Goal: Task Accomplishment & Management: Use online tool/utility

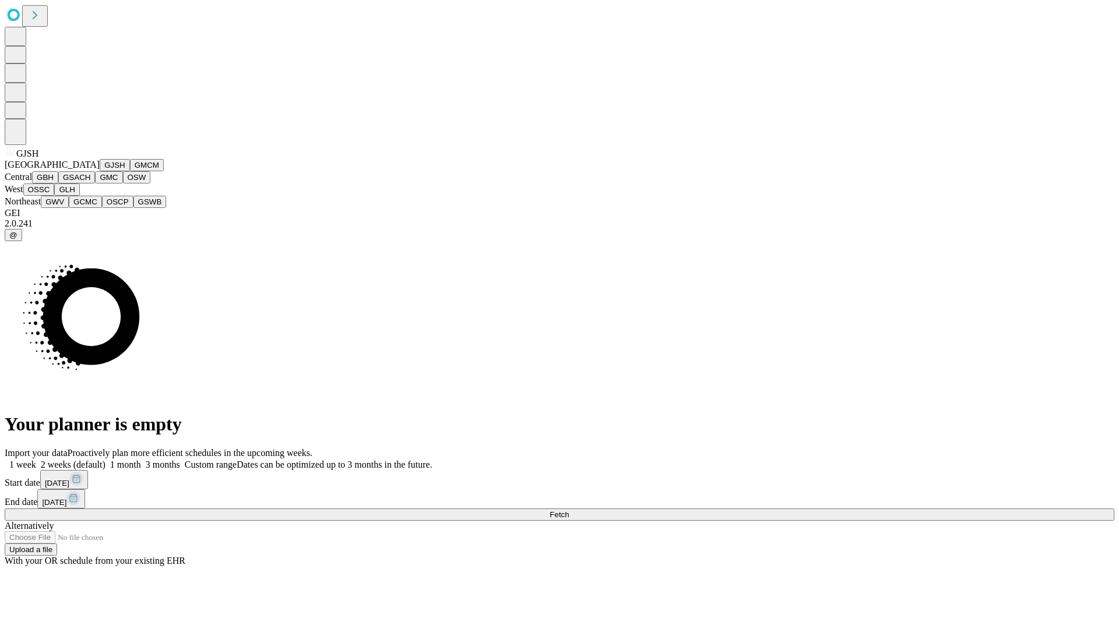
click at [100, 171] on button "GJSH" at bounding box center [115, 165] width 30 height 12
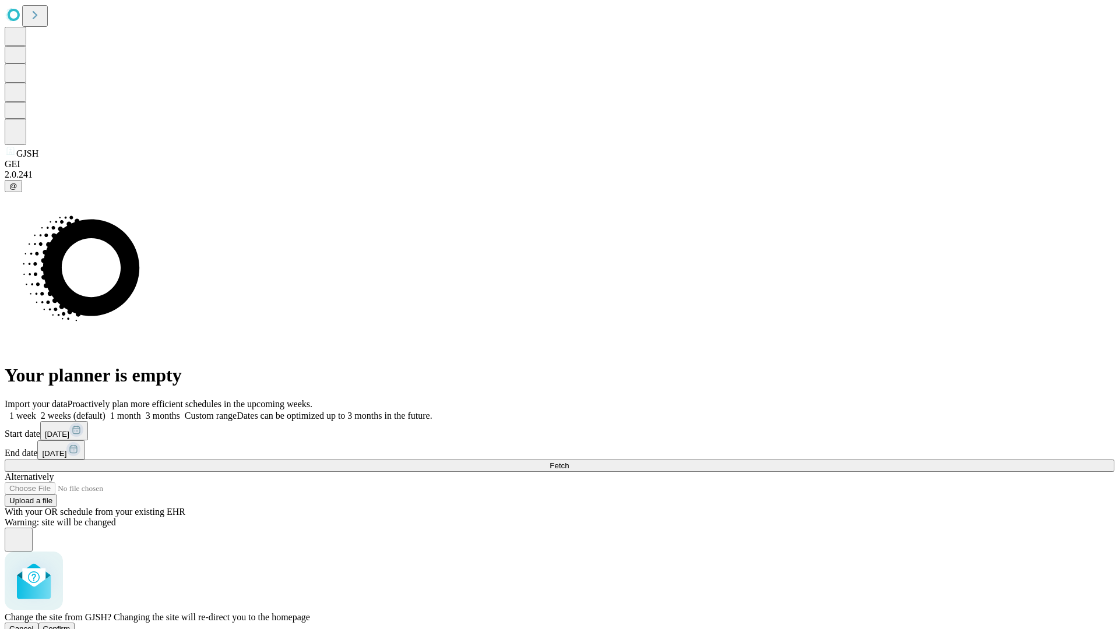
click at [71, 625] on span "Confirm" at bounding box center [56, 629] width 27 height 9
click at [141, 411] on label "1 month" at bounding box center [123, 416] width 36 height 10
click at [569, 462] on span "Fetch" at bounding box center [559, 466] width 19 height 9
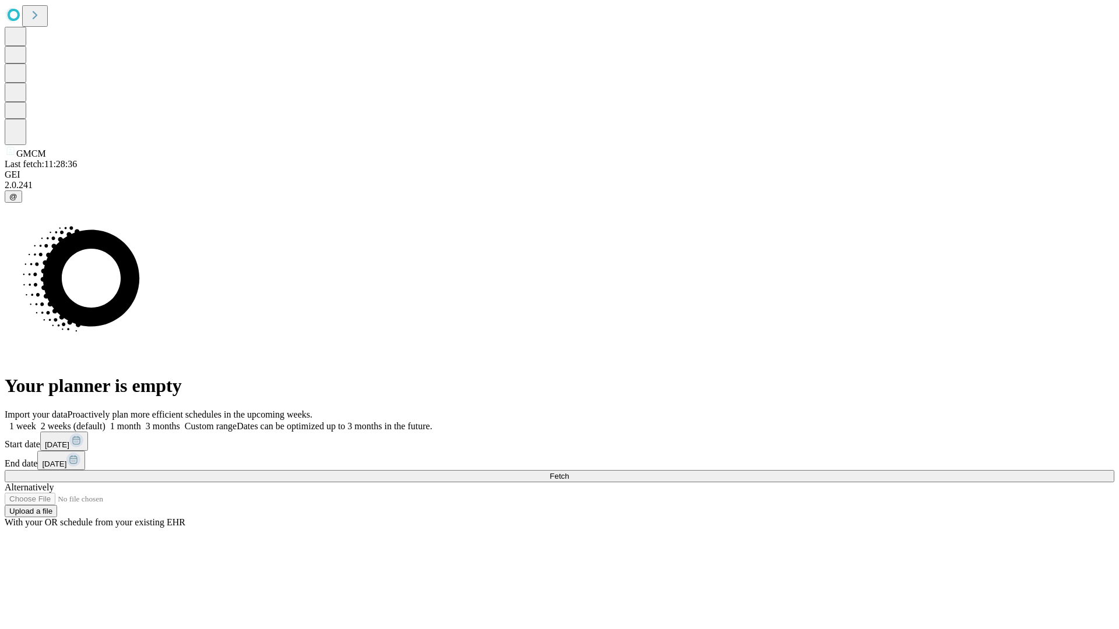
click at [141, 421] on label "1 month" at bounding box center [123, 426] width 36 height 10
click at [569, 472] on span "Fetch" at bounding box center [559, 476] width 19 height 9
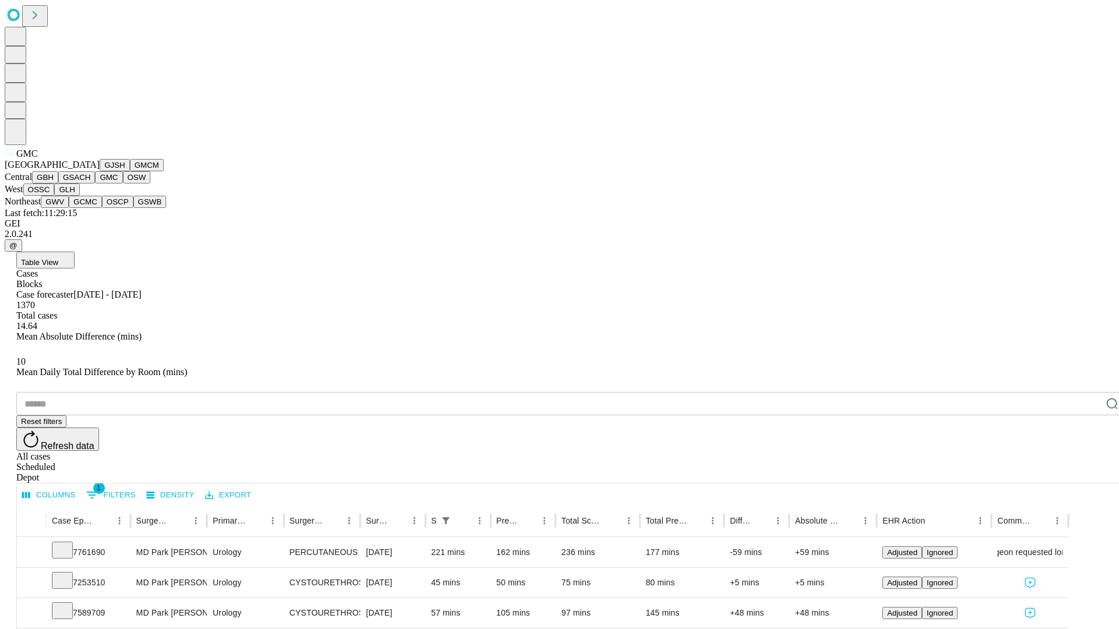
click at [123, 184] on button "OSW" at bounding box center [137, 177] width 28 height 12
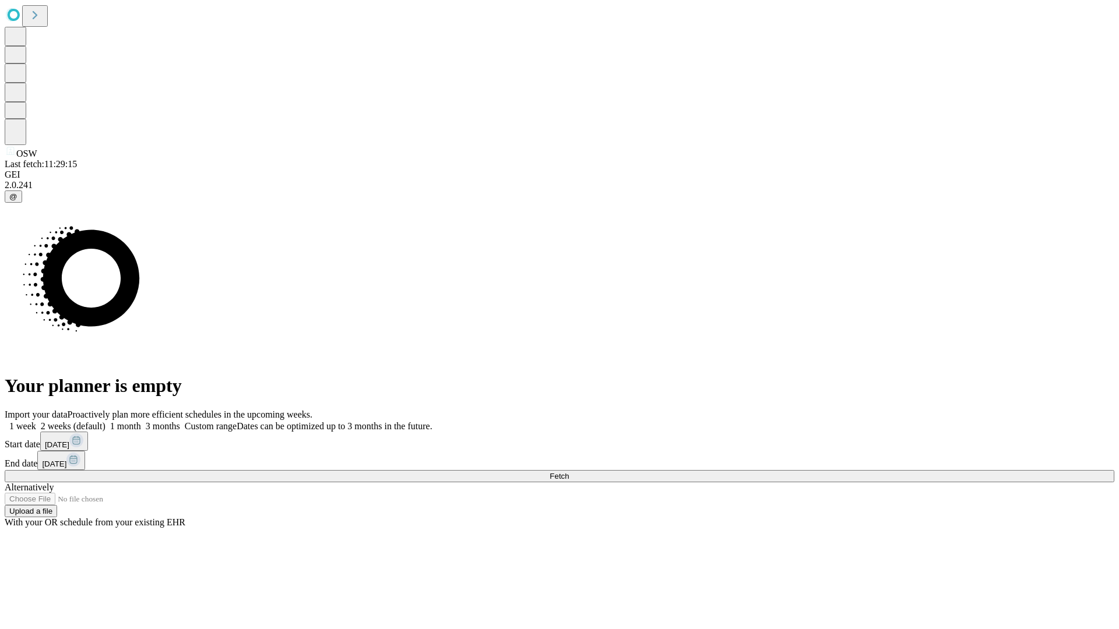
click at [141, 421] on label "1 month" at bounding box center [123, 426] width 36 height 10
click at [569, 472] on span "Fetch" at bounding box center [559, 476] width 19 height 9
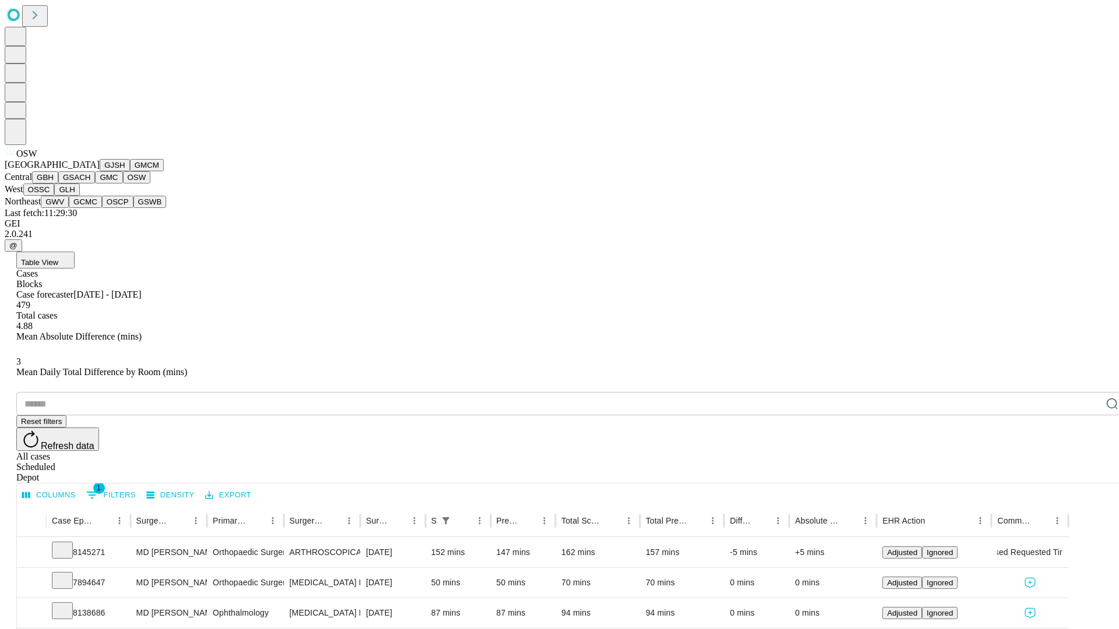
click at [55, 196] on button "OSSC" at bounding box center [38, 190] width 31 height 12
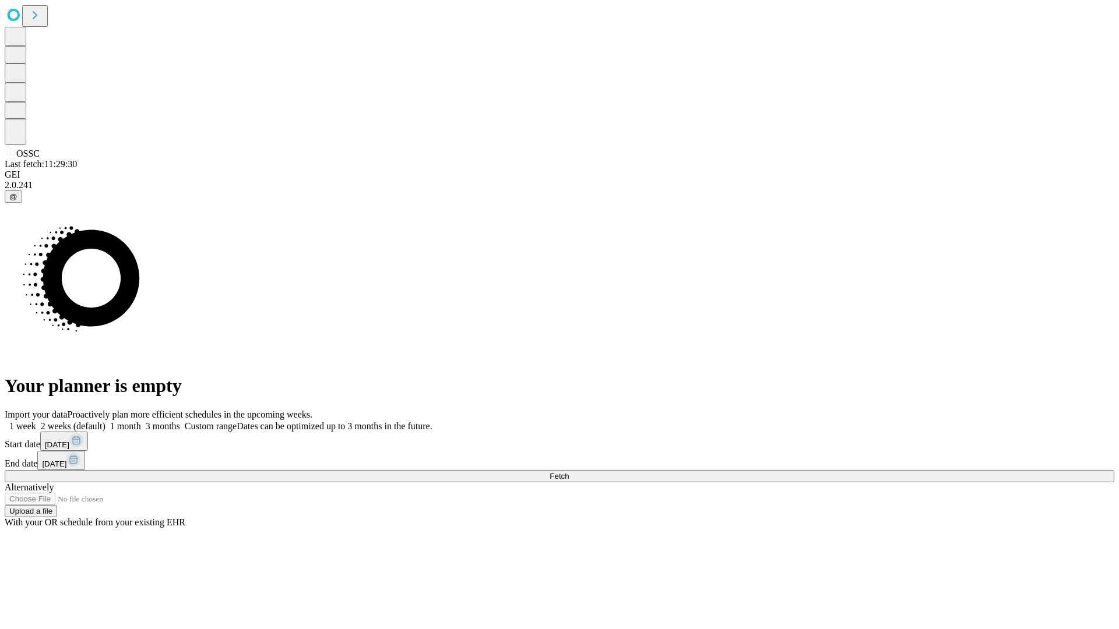
click at [141, 421] on label "1 month" at bounding box center [123, 426] width 36 height 10
click at [569, 472] on span "Fetch" at bounding box center [559, 476] width 19 height 9
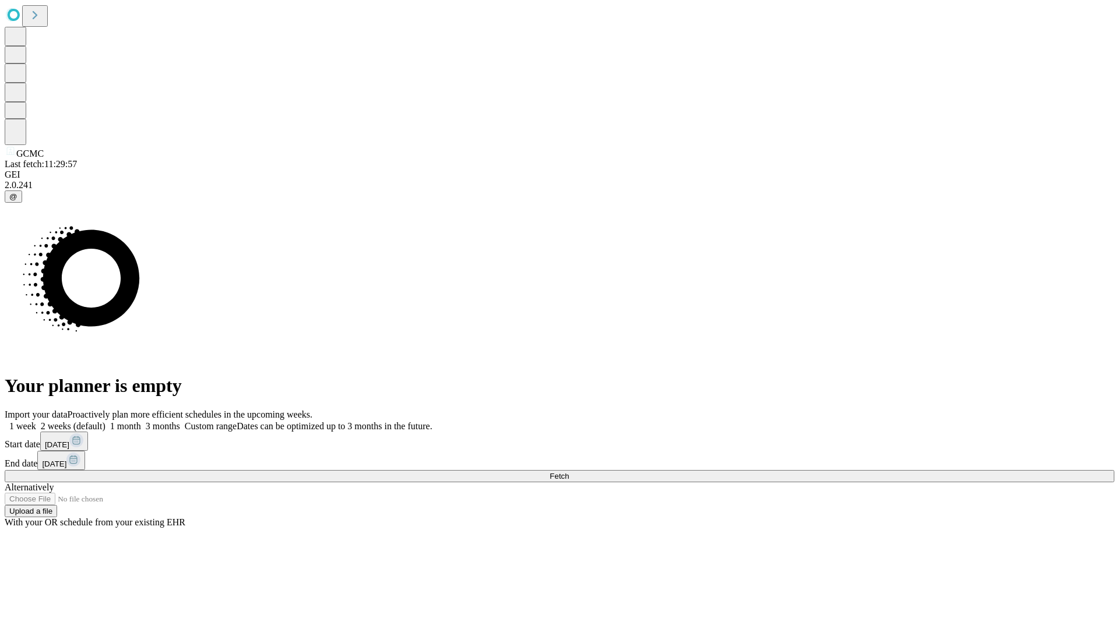
click at [141, 421] on label "1 month" at bounding box center [123, 426] width 36 height 10
click at [569, 472] on span "Fetch" at bounding box center [559, 476] width 19 height 9
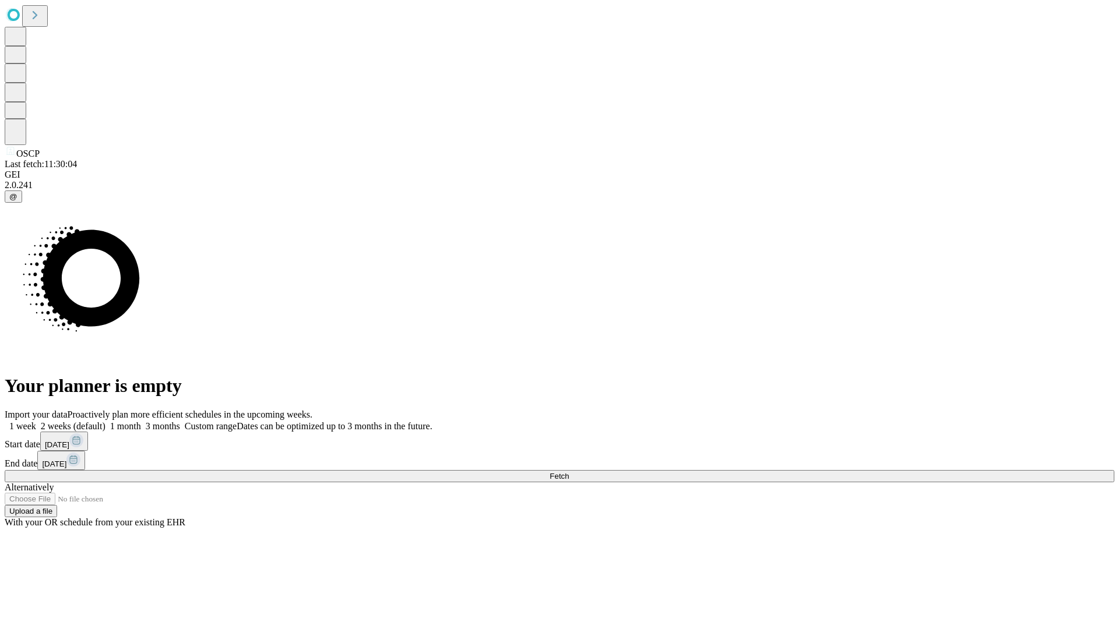
click at [569, 472] on span "Fetch" at bounding box center [559, 476] width 19 height 9
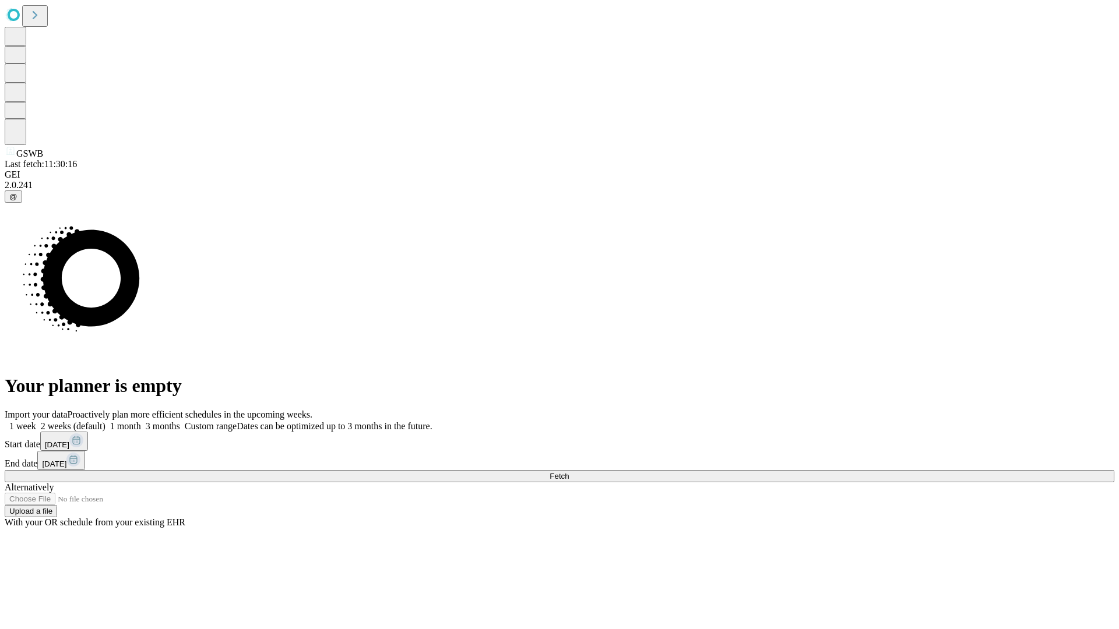
click at [141, 421] on label "1 month" at bounding box center [123, 426] width 36 height 10
click at [569, 472] on span "Fetch" at bounding box center [559, 476] width 19 height 9
